Goal: Task Accomplishment & Management: Manage account settings

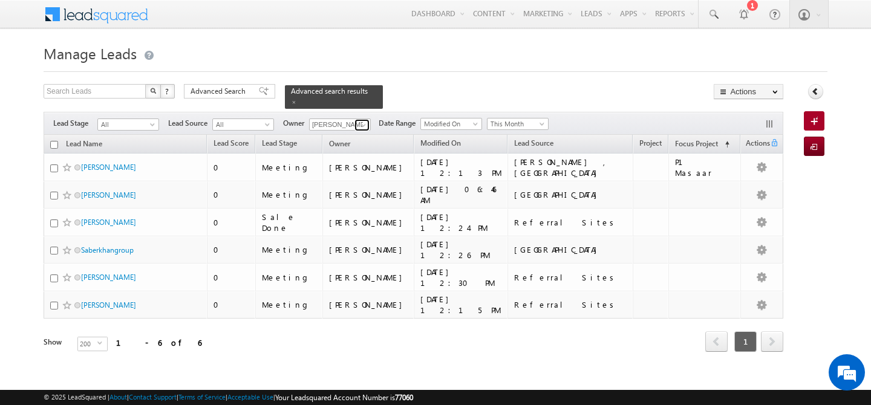
click at [364, 120] on span at bounding box center [364, 125] width 10 height 10
click at [364, 131] on link "Gurpreet Singh gurpreet.singh@indglobal.ae" at bounding box center [369, 142] width 121 height 23
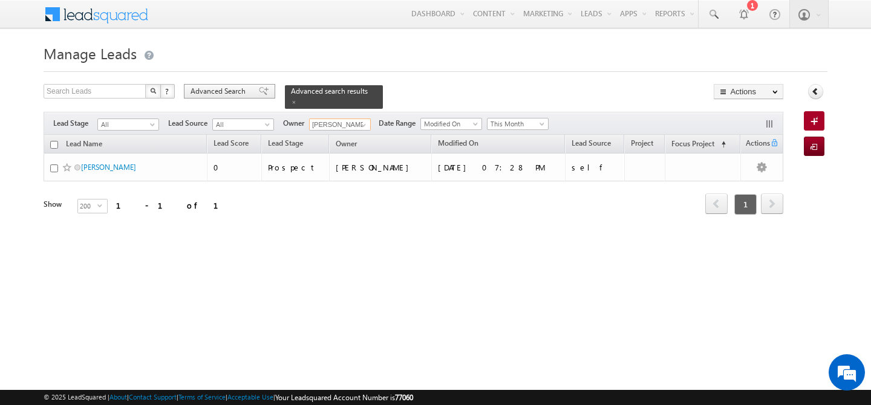
type input "[PERSON_NAME]"
click at [241, 89] on span "Advanced Search" at bounding box center [220, 91] width 59 height 11
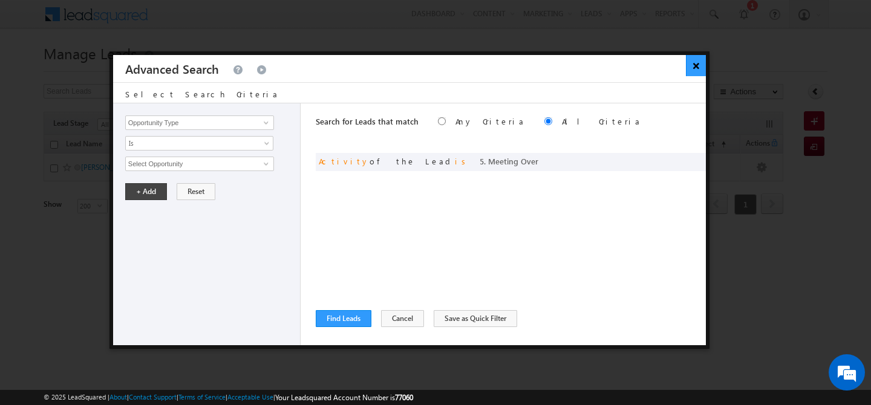
click at [692, 71] on button "×" at bounding box center [696, 65] width 20 height 21
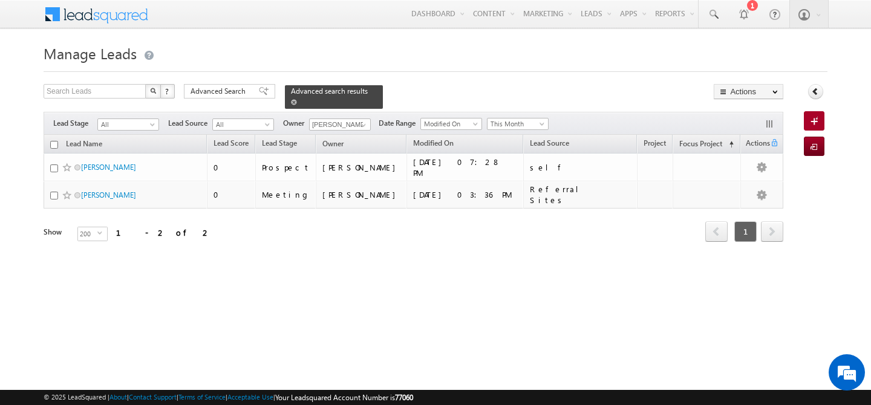
click at [297, 99] on span at bounding box center [294, 102] width 6 height 6
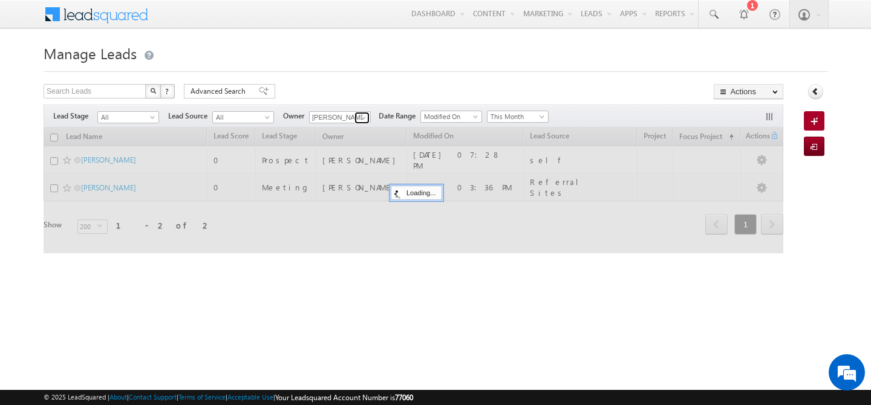
click at [363, 121] on span at bounding box center [364, 118] width 10 height 10
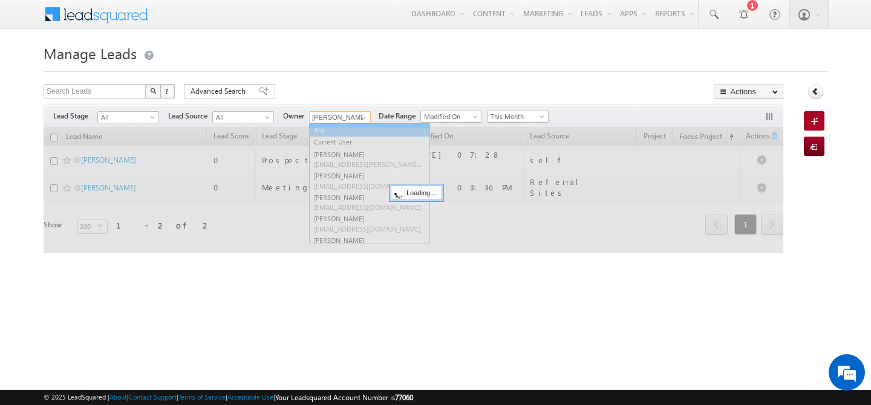
click at [337, 129] on link "Any" at bounding box center [369, 130] width 121 height 14
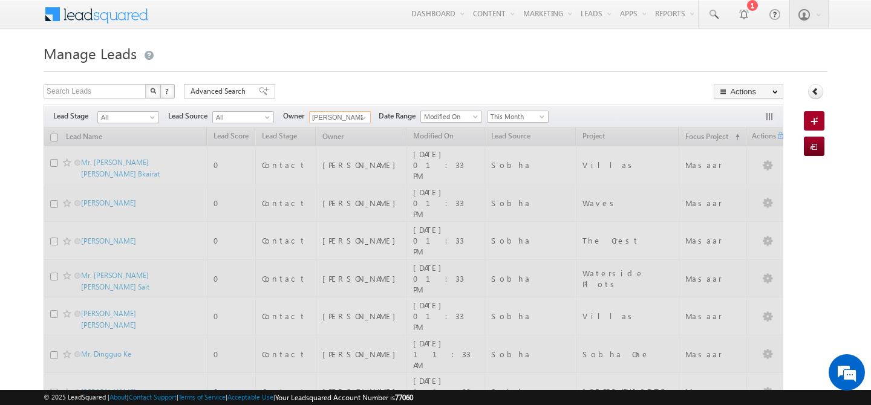
type input "Any"
click at [74, 92] on input "text" at bounding box center [95, 91] width 103 height 15
paste input "547274064"
type input "547274064"
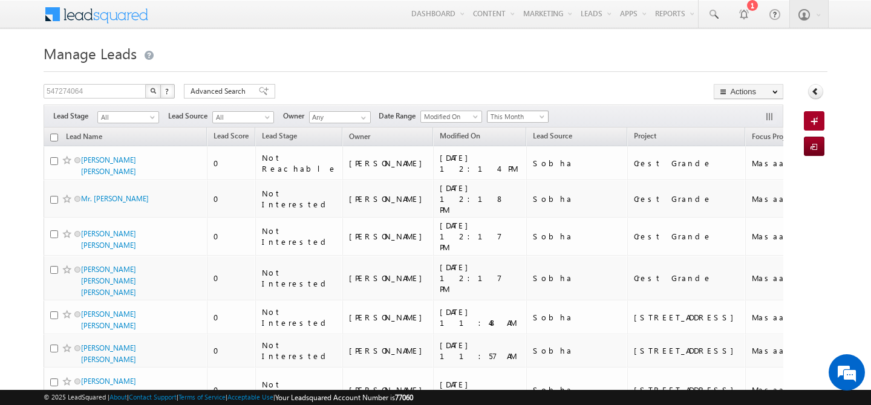
click at [544, 116] on span at bounding box center [543, 119] width 10 height 10
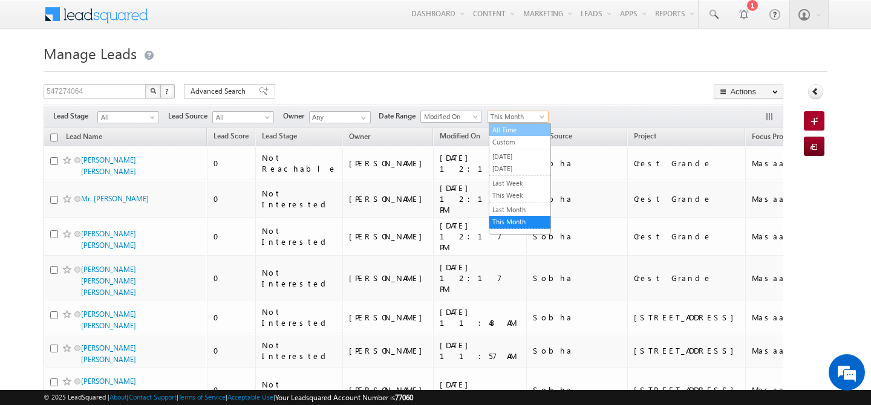
click at [522, 127] on link "All Time" at bounding box center [519, 130] width 61 height 11
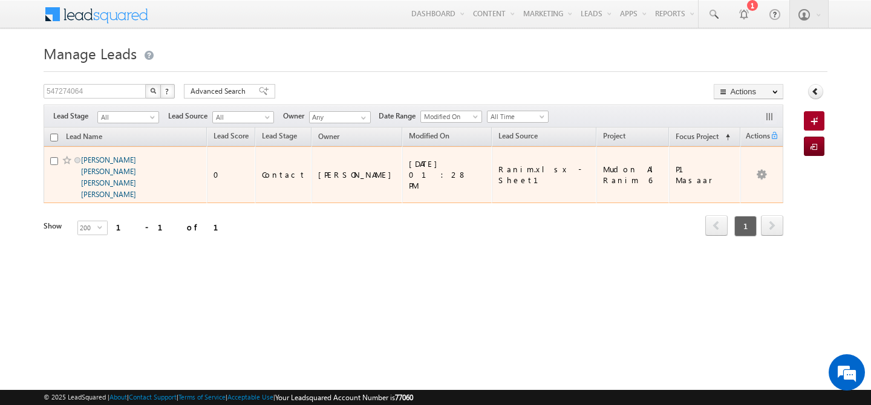
click at [116, 174] on link "[PERSON_NAME] [PERSON_NAME] [PERSON_NAME] [PERSON_NAME]" at bounding box center [108, 177] width 55 height 44
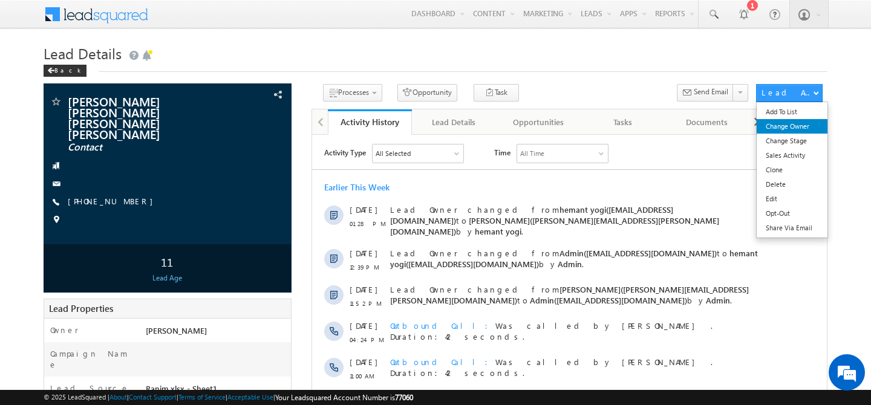
click at [787, 129] on link "Change Owner" at bounding box center [792, 126] width 71 height 15
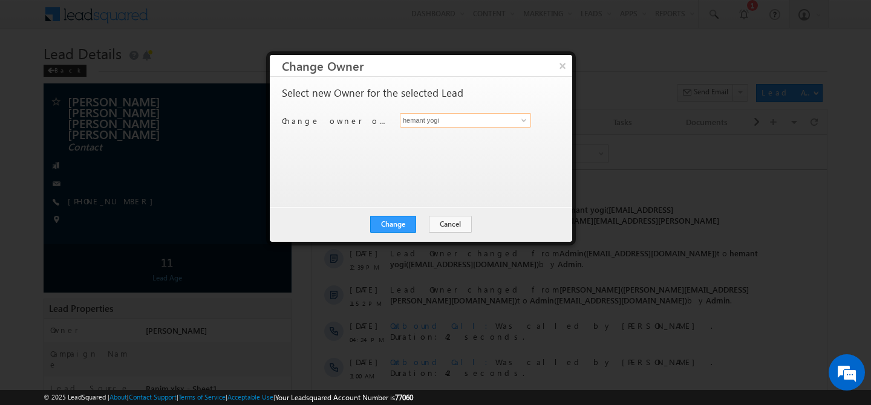
click at [460, 121] on input "hemant yogi" at bounding box center [465, 120] width 131 height 15
click at [415, 140] on span "gurpreet.singh@indglobal.ae" at bounding box center [459, 144] width 109 height 9
type input "[PERSON_NAME]"
click at [401, 226] on button "Change" at bounding box center [393, 224] width 46 height 17
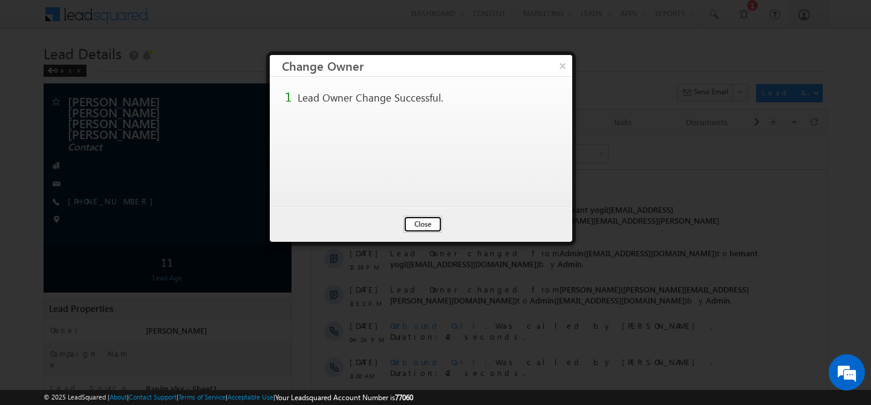
click at [416, 226] on button "Close" at bounding box center [423, 224] width 39 height 17
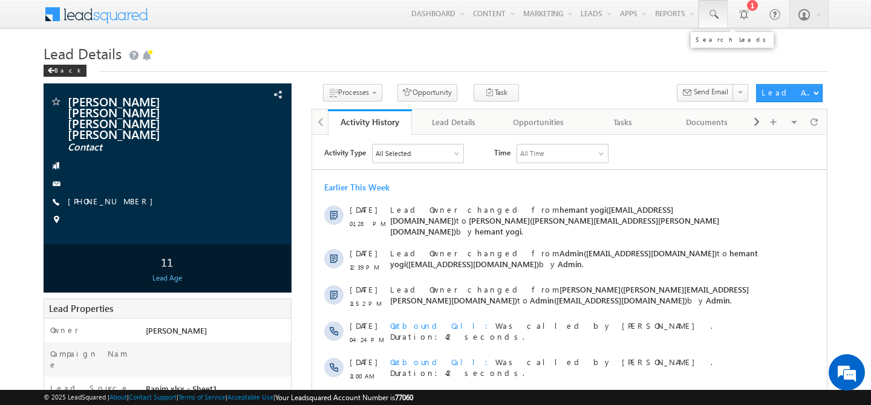
click at [718, 10] on span at bounding box center [713, 14] width 12 height 12
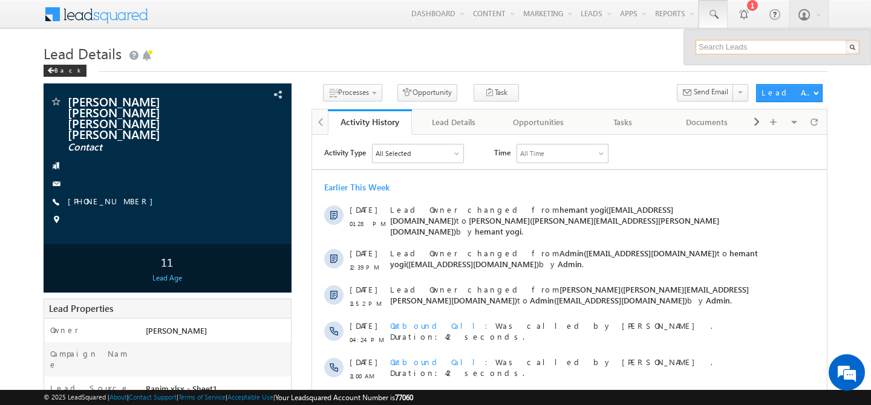
click at [715, 44] on input "text" at bounding box center [778, 47] width 164 height 15
paste input "0558567350"
type input "0558567350"
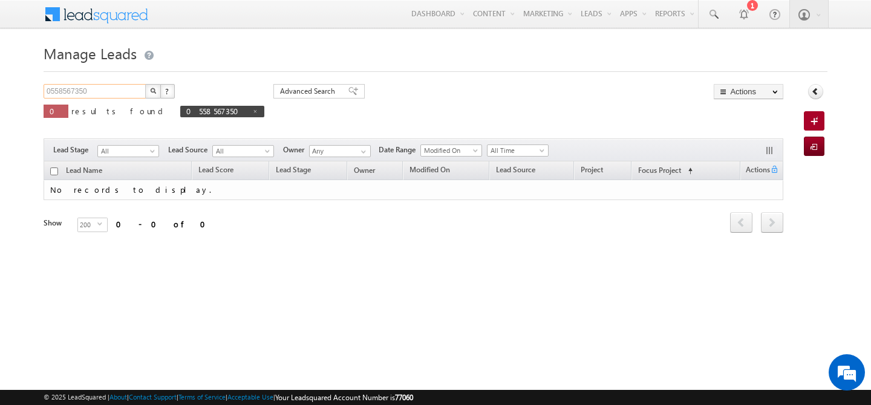
click at [50, 93] on input "0558567350" at bounding box center [95, 91] width 103 height 15
type input "558567350"
click at [145, 84] on button "button" at bounding box center [153, 91] width 16 height 15
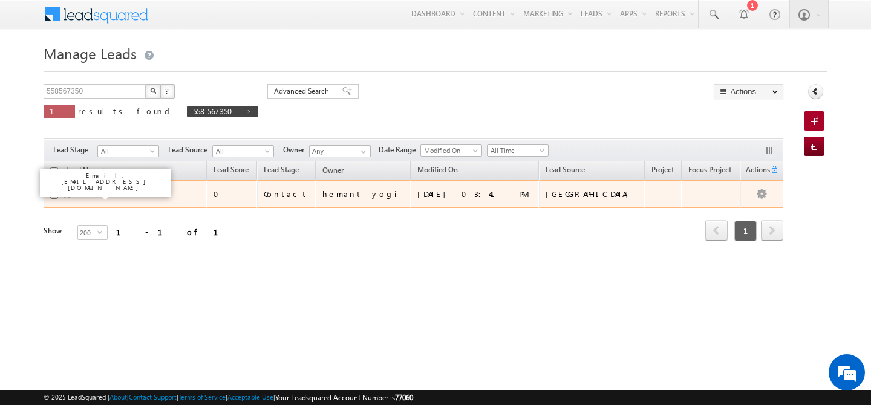
click at [88, 195] on link "Uzair" at bounding box center [89, 193] width 16 height 9
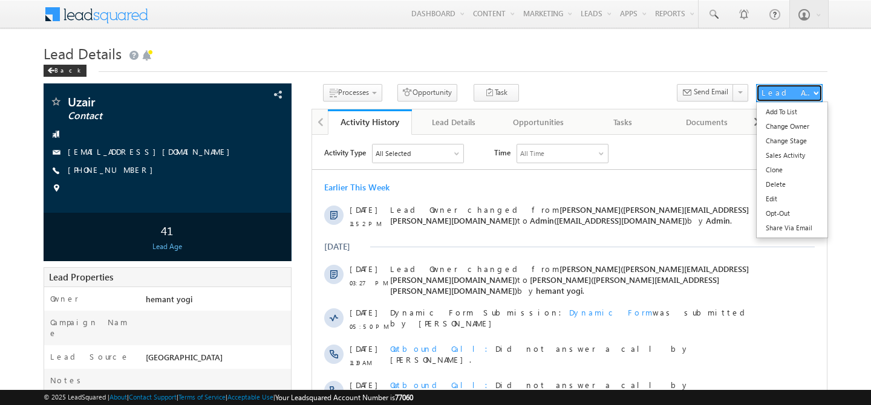
click at [773, 93] on div "Lead Actions" at bounding box center [787, 92] width 51 height 11
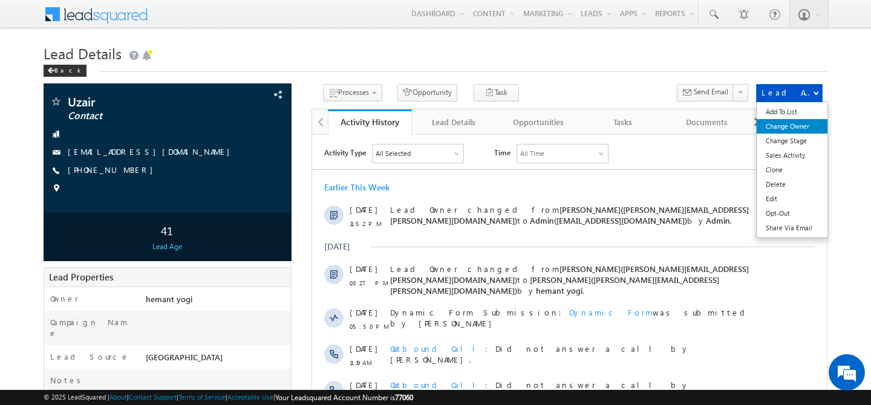
click at [793, 130] on link "Change Owner" at bounding box center [792, 126] width 71 height 15
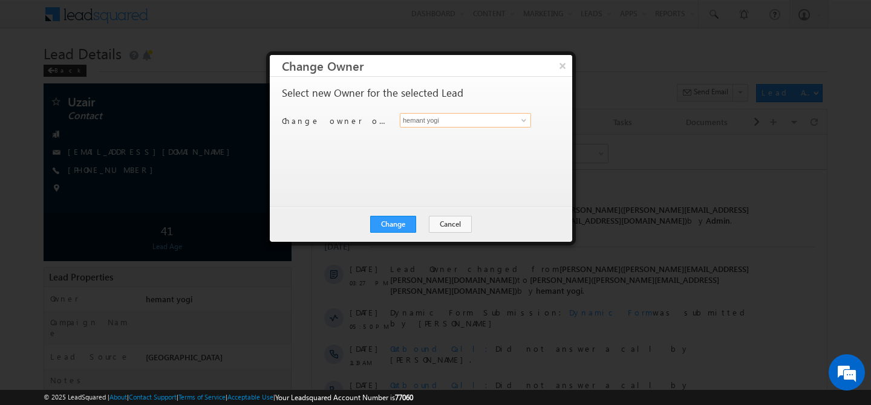
click at [456, 122] on input "hemant yogi" at bounding box center [465, 120] width 131 height 15
click at [449, 141] on span "[PERSON_NAME][EMAIL_ADDRESS][PERSON_NAME][DOMAIN_NAME]" at bounding box center [459, 144] width 109 height 9
type input "[PERSON_NAME]"
click at [394, 221] on button "Change" at bounding box center [393, 224] width 46 height 17
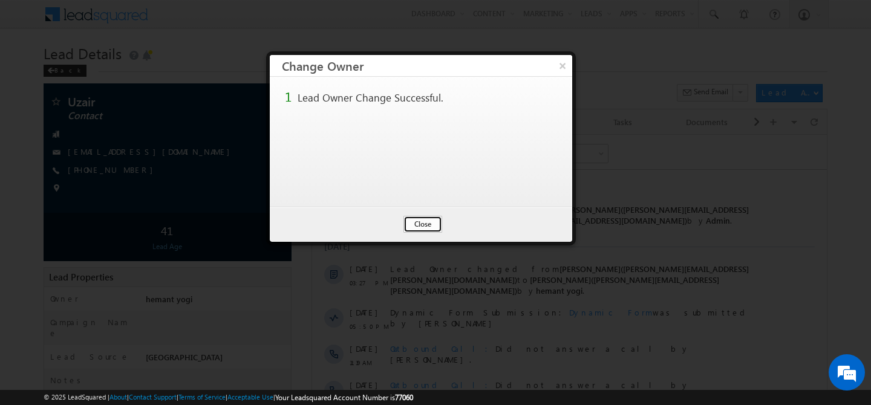
click at [420, 226] on button "Close" at bounding box center [423, 224] width 39 height 17
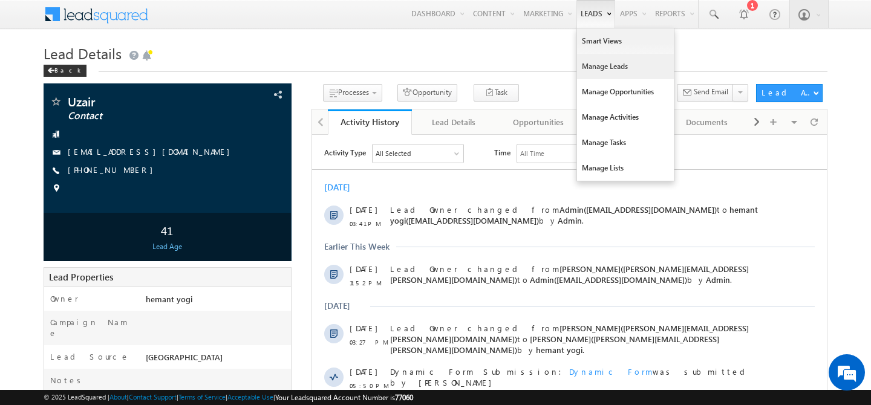
click at [583, 59] on link "Manage Leads" at bounding box center [625, 66] width 97 height 25
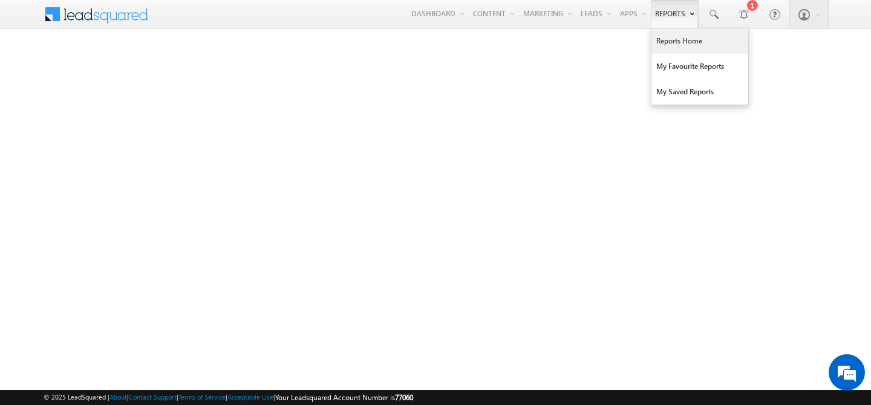
click at [656, 42] on link "Reports Home" at bounding box center [700, 40] width 97 height 25
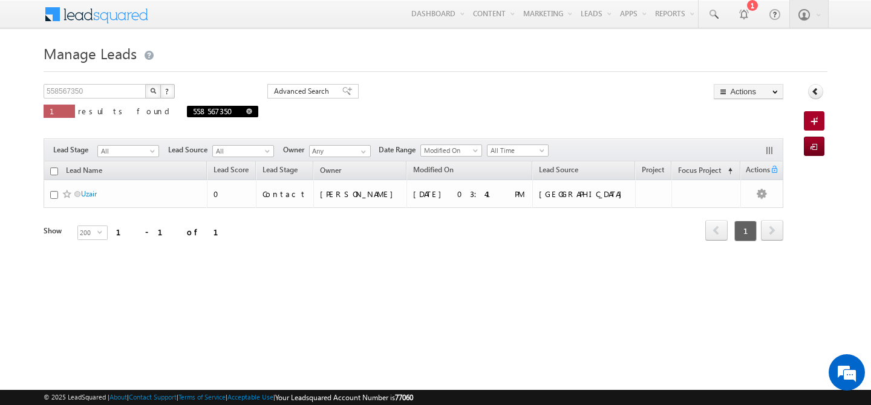
click at [246, 111] on span at bounding box center [249, 111] width 6 height 6
type input "Search Leads"
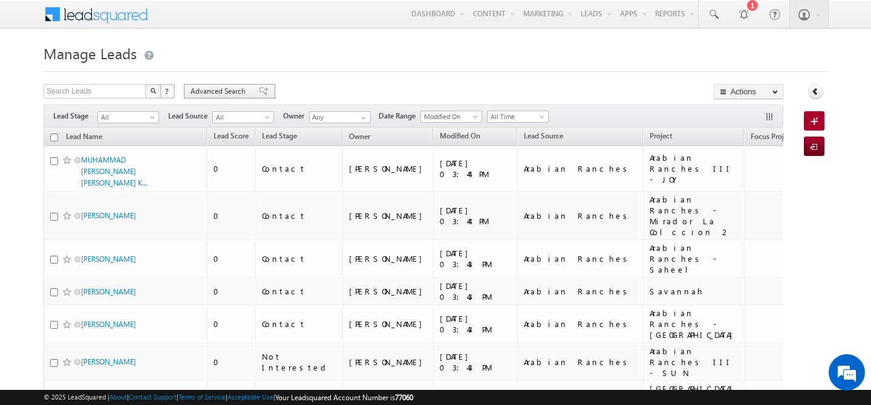
click at [209, 93] on span "Advanced Search" at bounding box center [220, 91] width 59 height 11
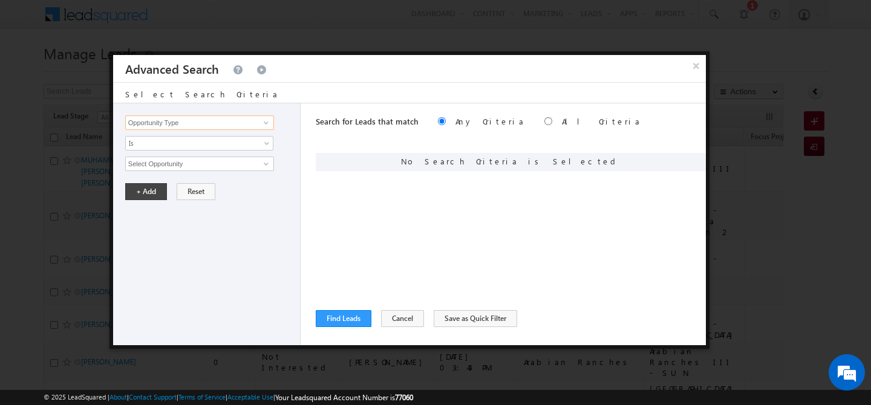
click at [210, 128] on input "Opportunity Type" at bounding box center [199, 123] width 149 height 15
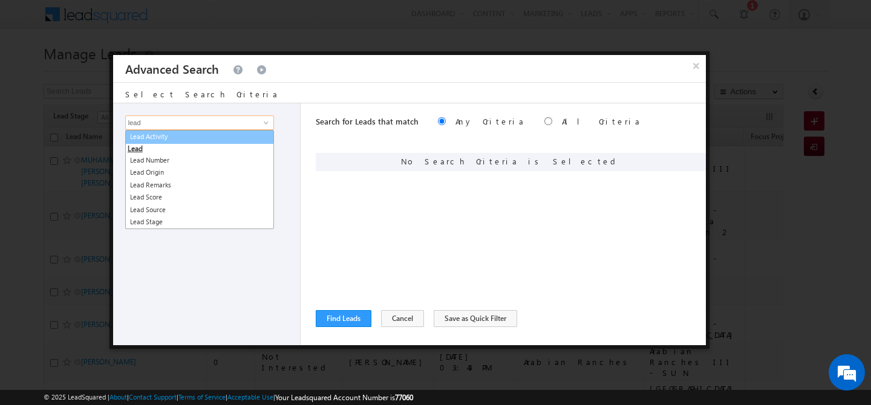
click at [209, 140] on link "Lead Activity" at bounding box center [199, 137] width 149 height 14
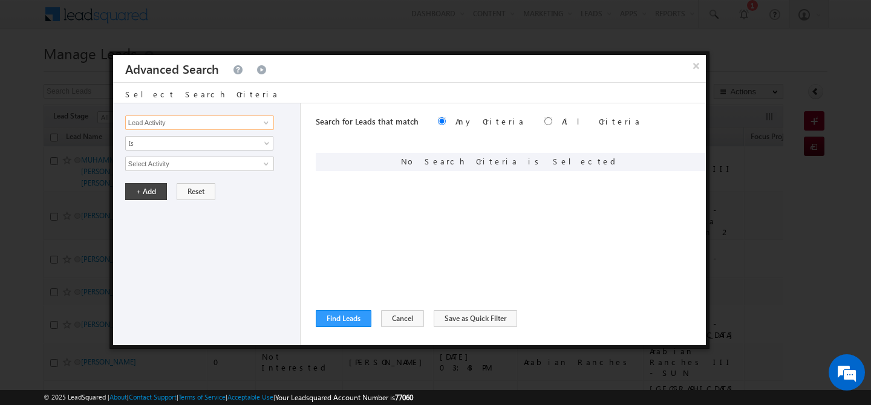
type input "Lead Activity"
click at [171, 169] on input "Select Activity" at bounding box center [199, 164] width 149 height 15
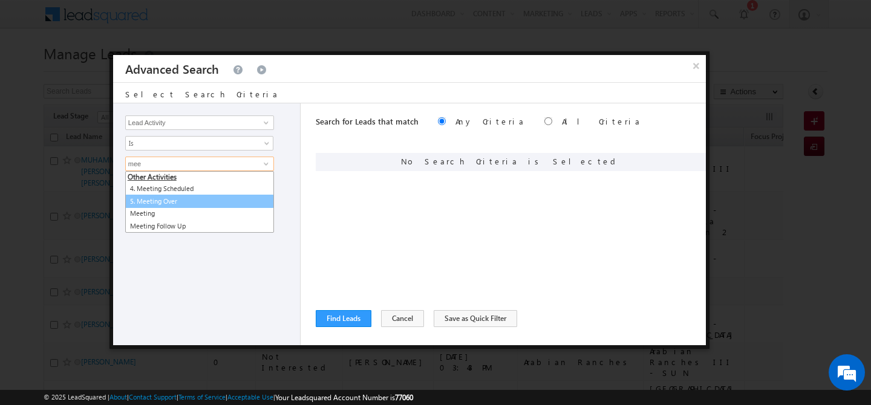
click at [178, 204] on link "5. Meeting Over" at bounding box center [199, 202] width 149 height 14
type input "5. Meeting Over"
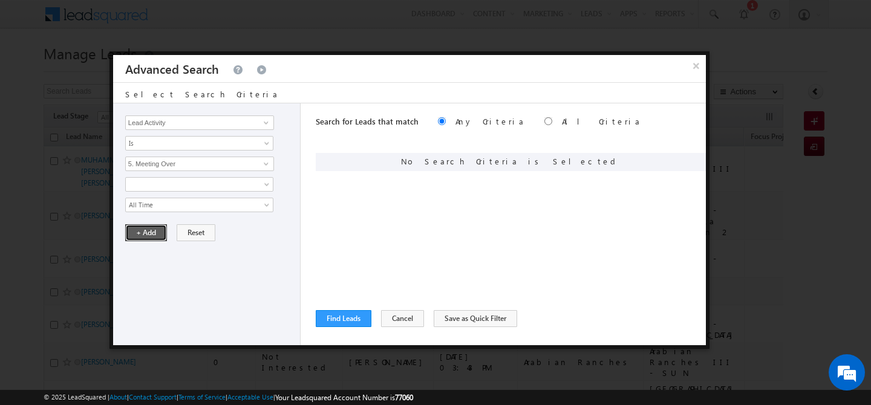
click at [148, 229] on button "+ Add" at bounding box center [146, 232] width 42 height 17
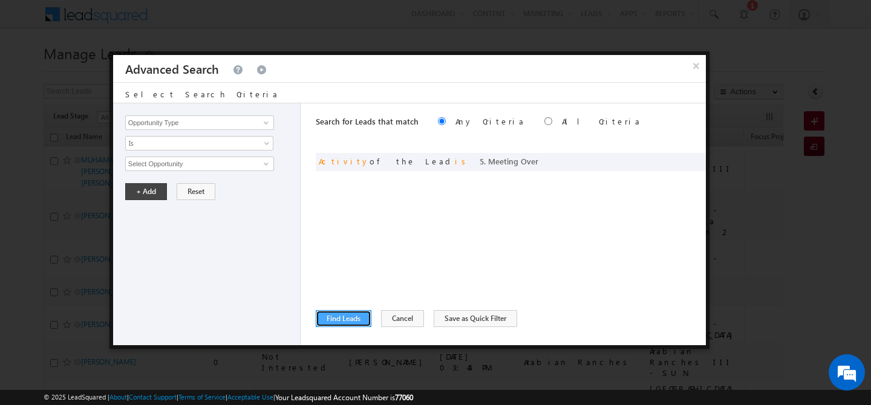
click at [344, 317] on button "Find Leads" at bounding box center [344, 318] width 56 height 17
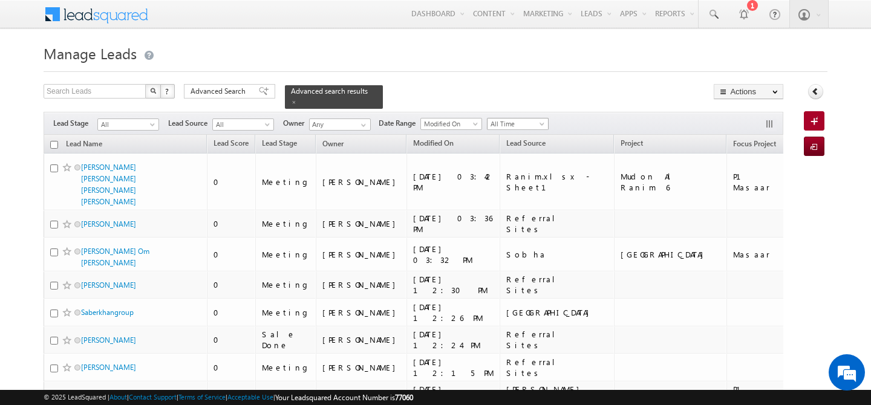
click at [531, 119] on span "All Time" at bounding box center [516, 124] width 57 height 11
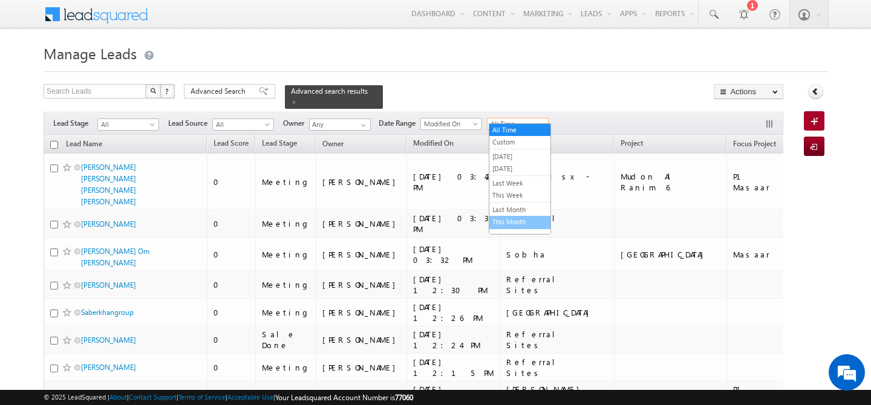
click at [517, 220] on link "This Month" at bounding box center [519, 222] width 61 height 11
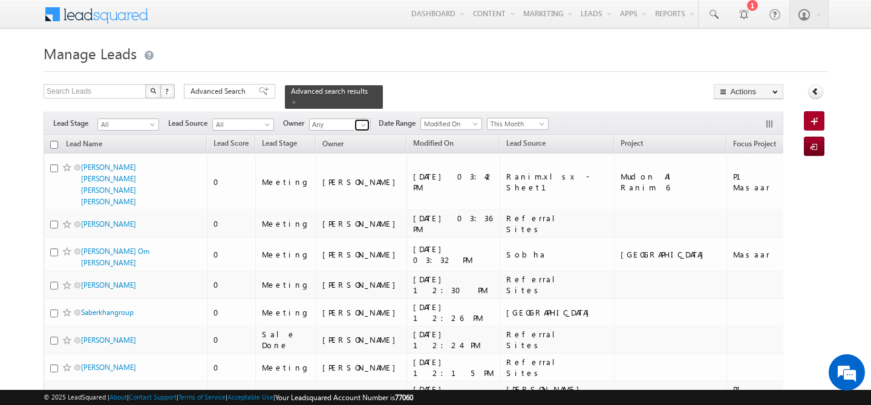
click at [359, 120] on span at bounding box center [364, 125] width 10 height 10
click at [352, 142] on span "[EMAIL_ADDRESS][DOMAIN_NAME]" at bounding box center [368, 146] width 109 height 9
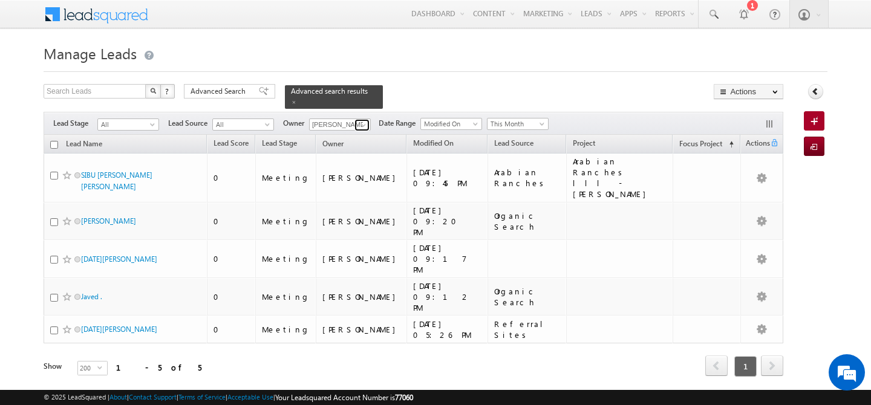
click at [365, 121] on span at bounding box center [364, 125] width 10 height 10
click at [356, 142] on span "[PERSON_NAME][EMAIL_ADDRESS][PERSON_NAME][DOMAIN_NAME]" at bounding box center [368, 146] width 109 height 9
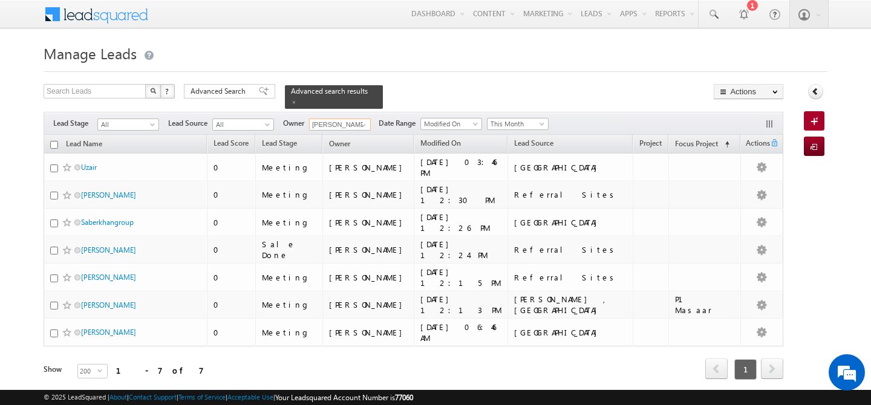
type input "[PERSON_NAME]"
click at [364, 121] on span at bounding box center [364, 125] width 10 height 10
